Goal: Check status: Check status

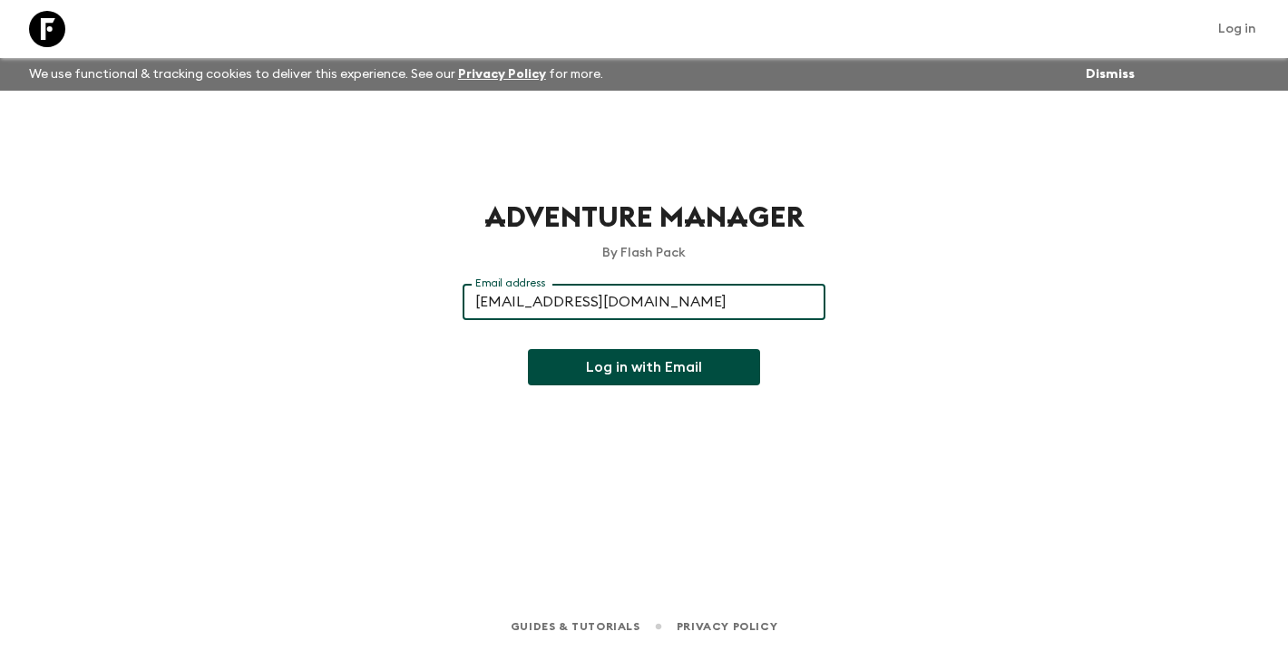
type input "[EMAIL_ADDRESS][DOMAIN_NAME]"
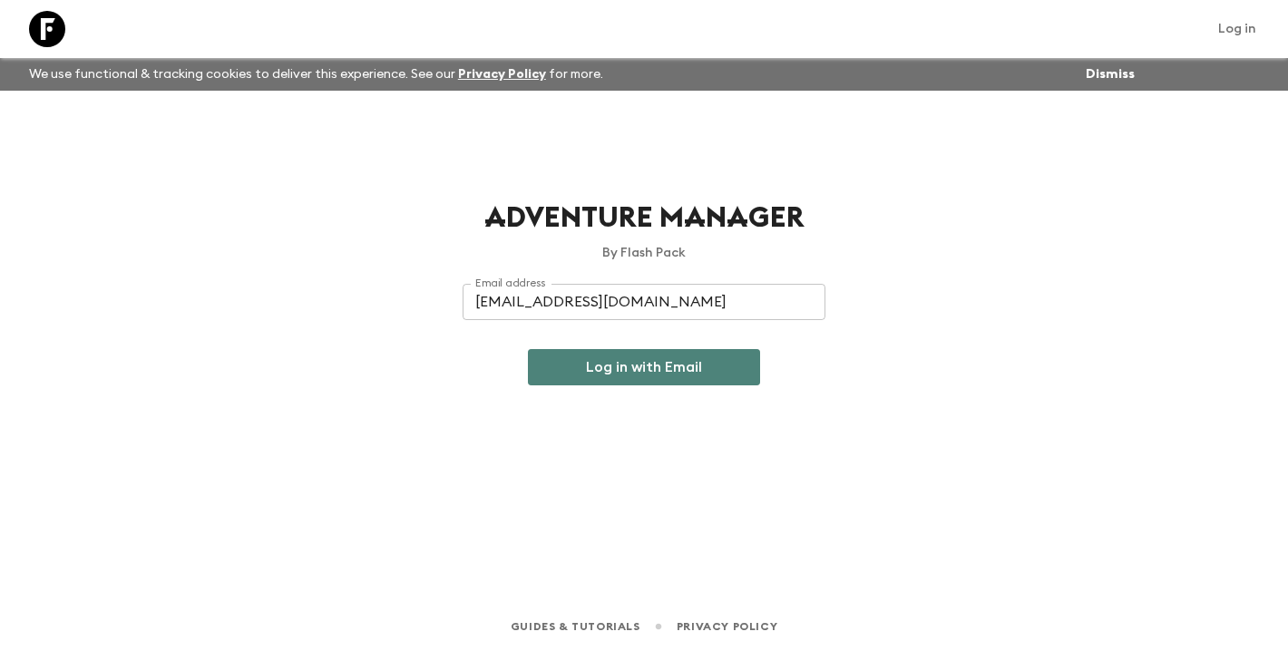
click at [679, 373] on button "Log in with Email" at bounding box center [644, 367] width 232 height 36
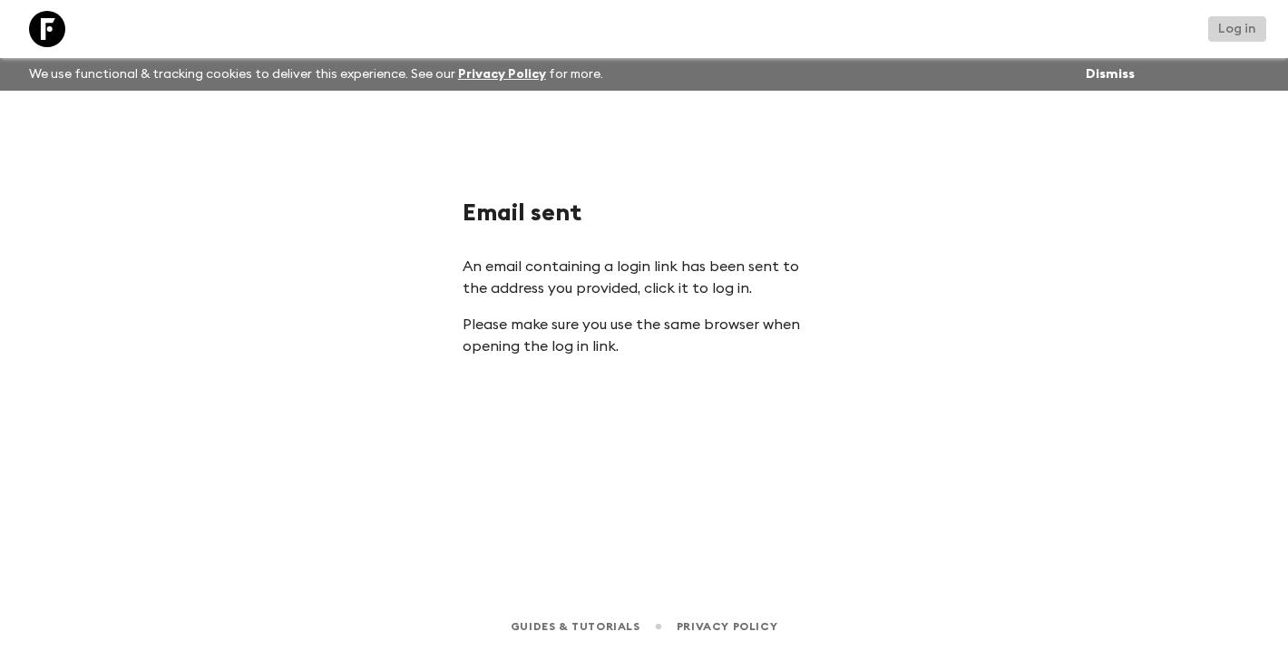
click at [1232, 29] on link "Log in" at bounding box center [1237, 28] width 58 height 25
click at [1099, 82] on button "Dismiss" at bounding box center [1110, 74] width 58 height 25
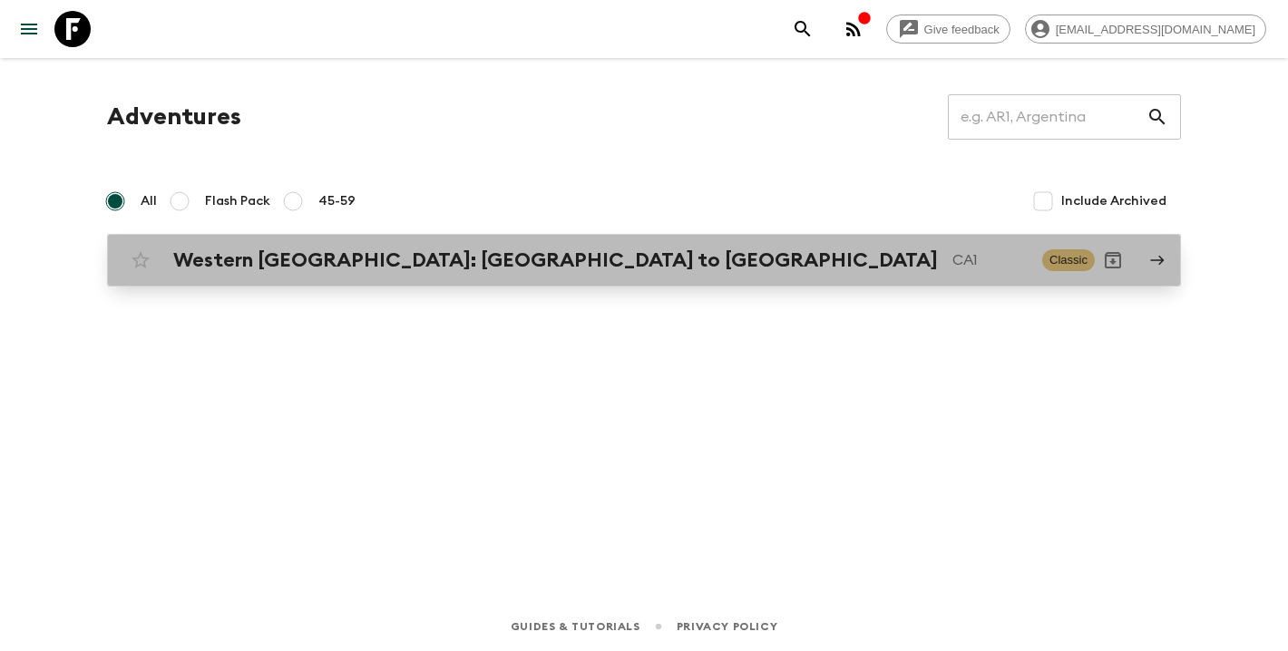
click at [349, 266] on h2 "Western Canada: Calgary to Vancouver" at bounding box center [555, 261] width 765 height 24
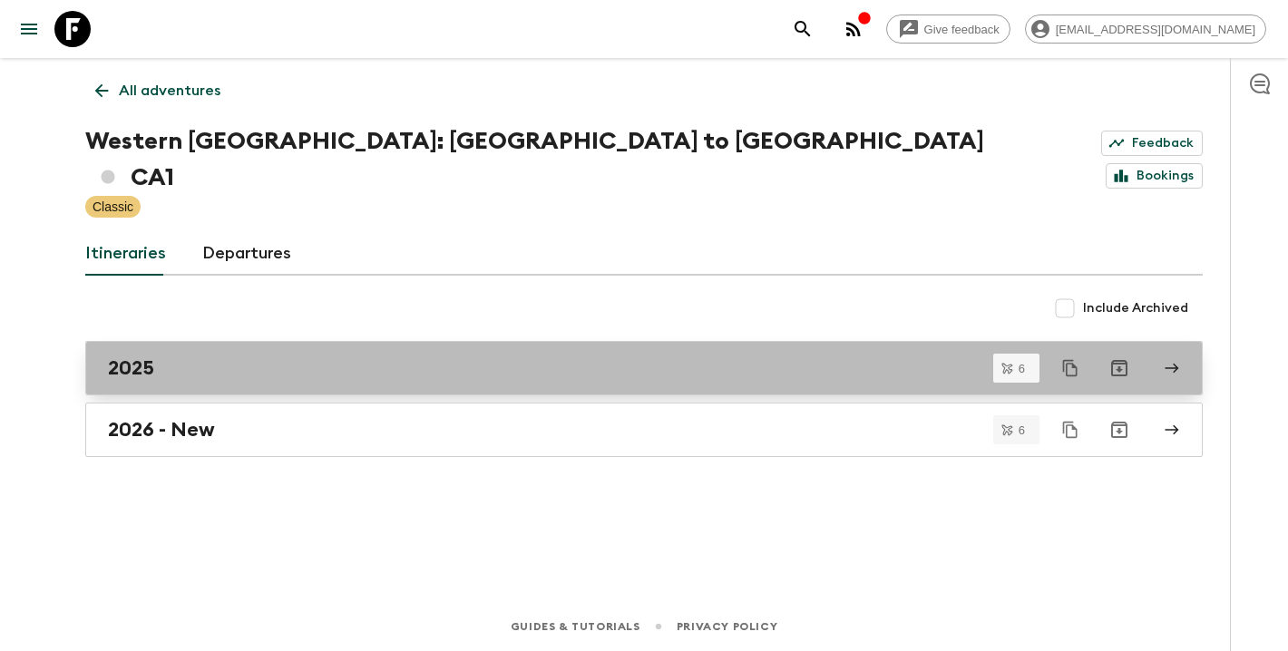
click at [142, 354] on link "2025" at bounding box center [644, 368] width 1118 height 54
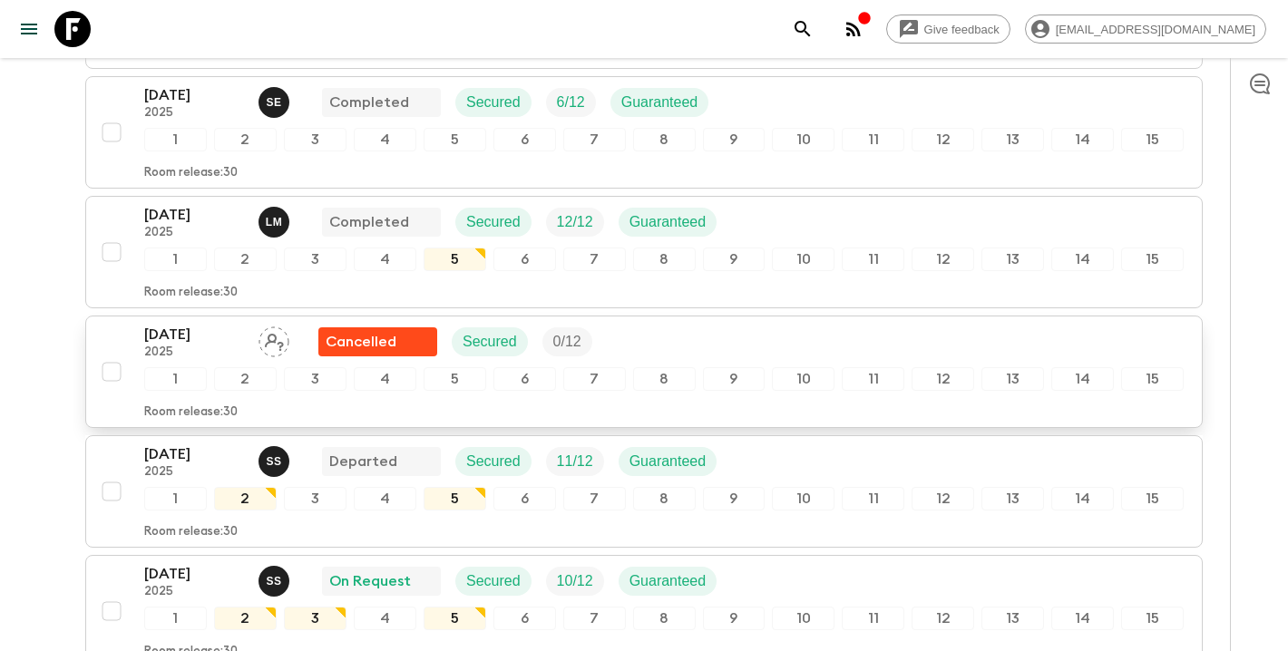
scroll to position [571, 0]
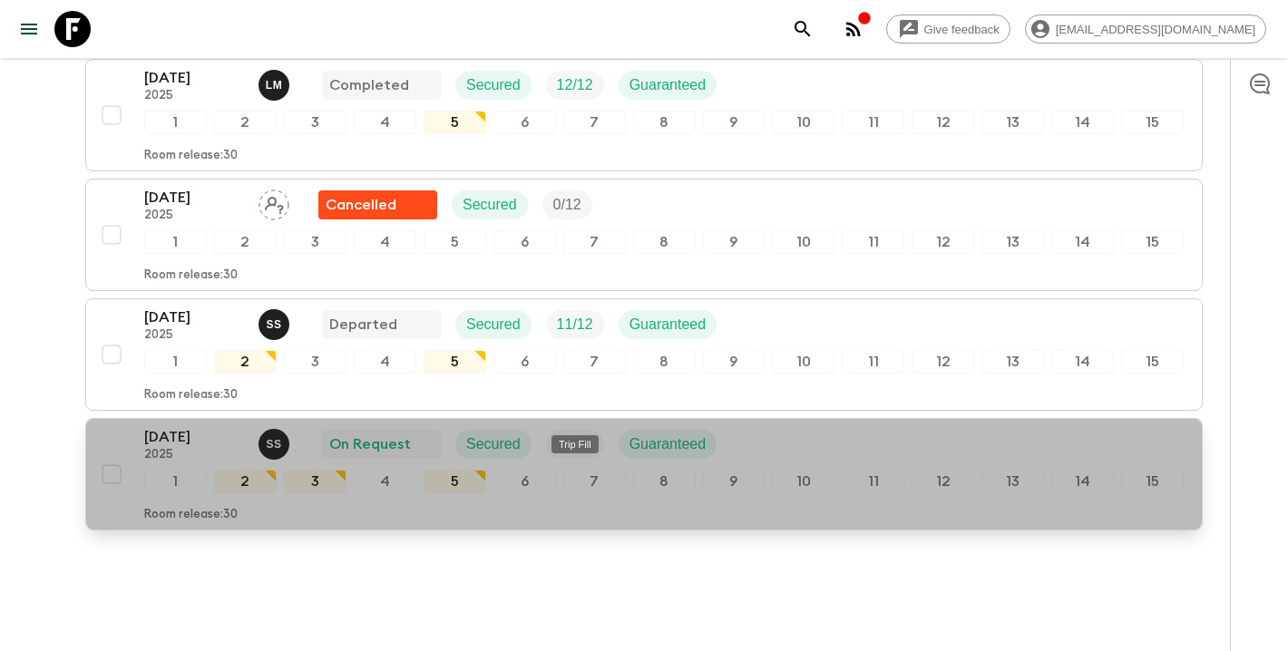
click at [558, 430] on div "10 / 12" at bounding box center [575, 444] width 58 height 29
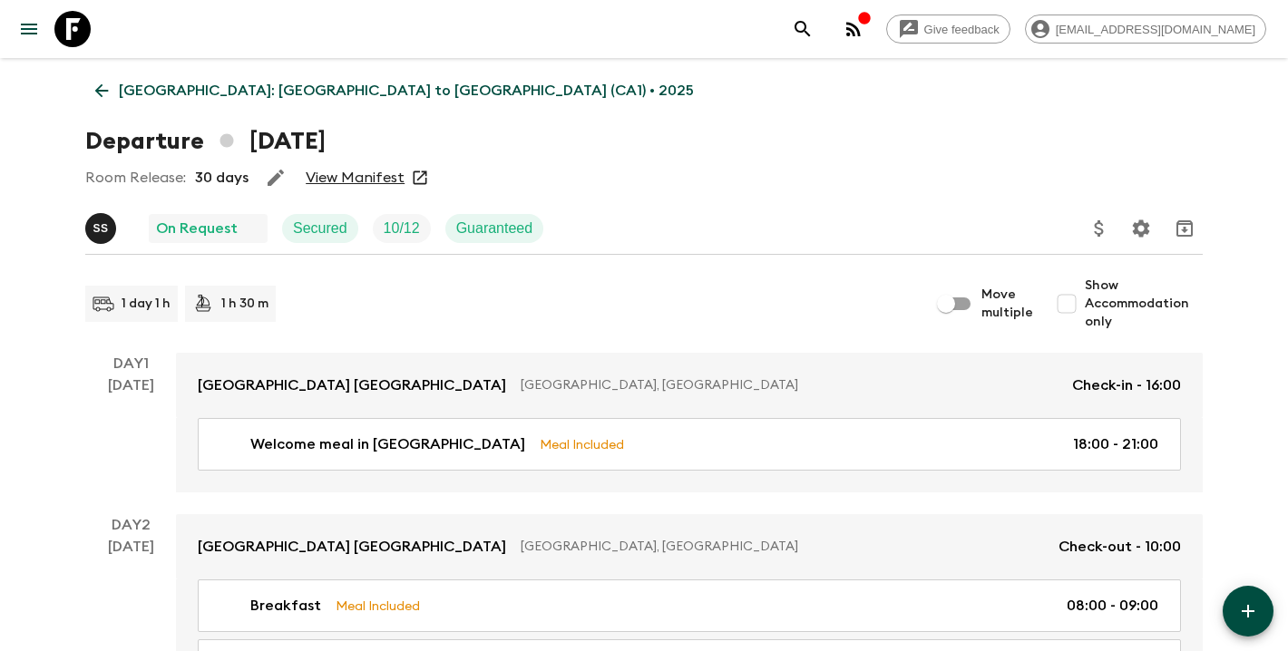
click at [375, 171] on link "View Manifest" at bounding box center [355, 178] width 99 height 18
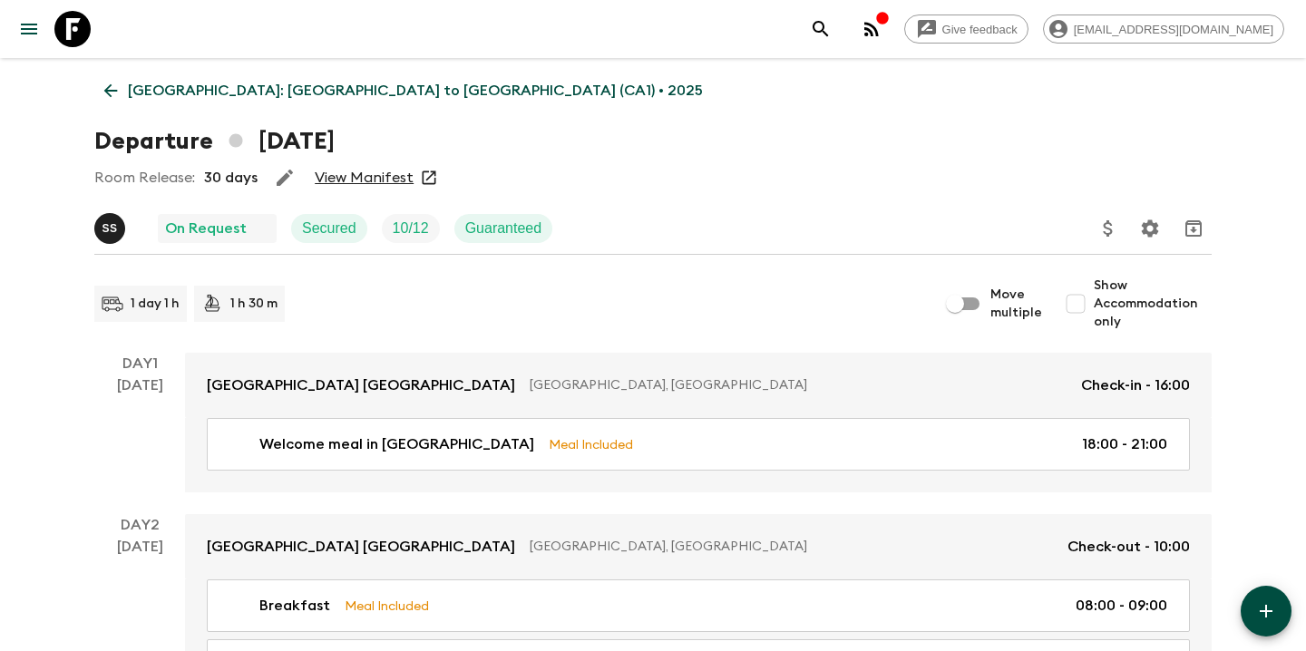
click at [645, 161] on div "Room Release: 30 days View Manifest" at bounding box center [653, 178] width 1118 height 36
